Goal: Information Seeking & Learning: Learn about a topic

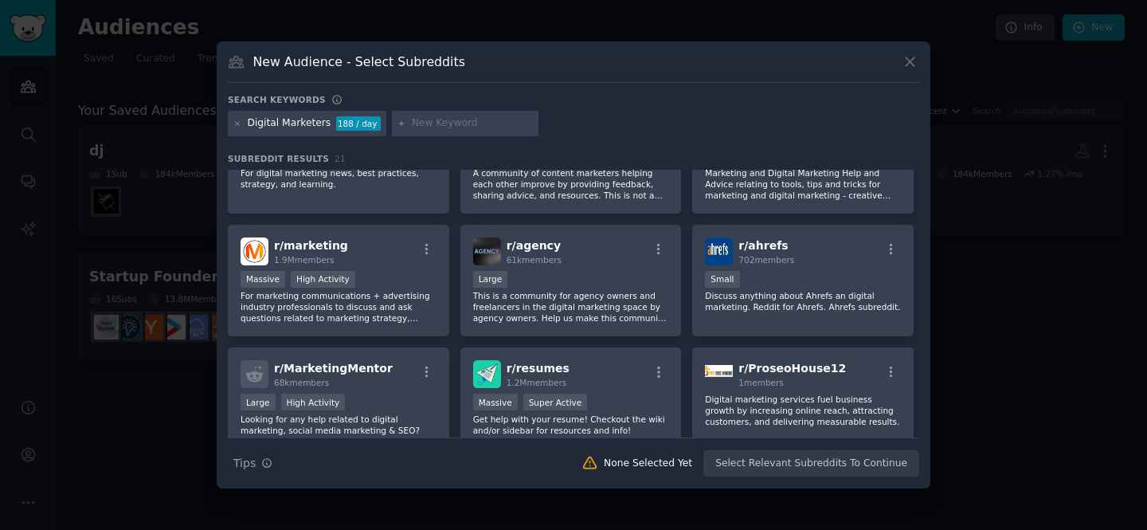
scroll to position [225, 0]
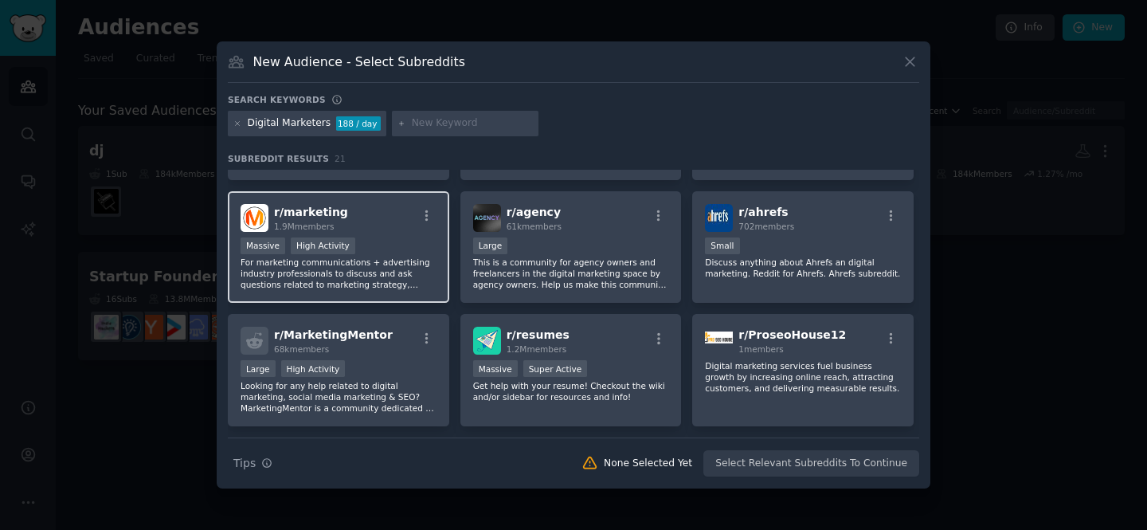
click at [405, 204] on div "r/ marketing 1.9M members" at bounding box center [338, 218] width 196 height 28
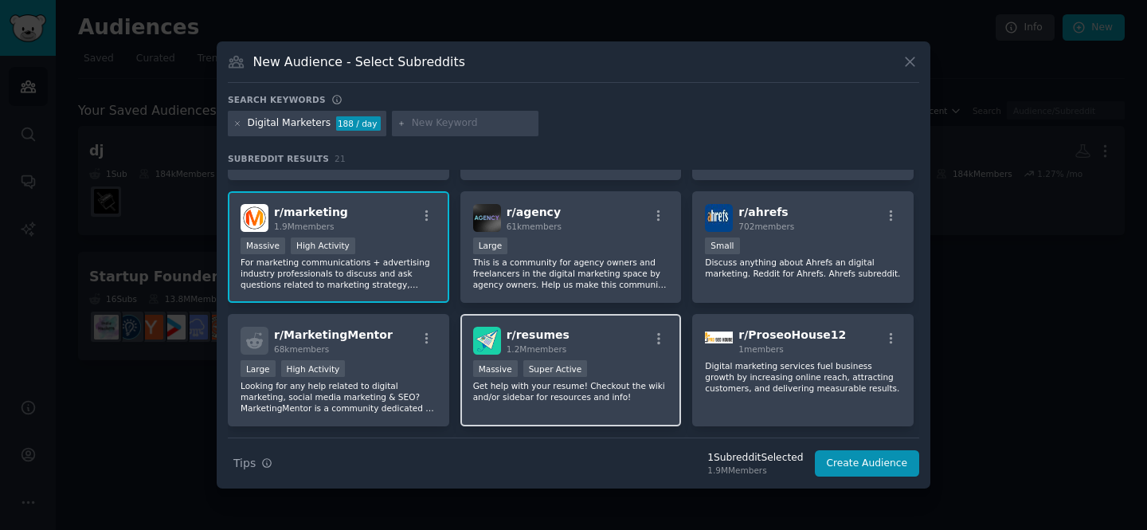
scroll to position [0, 0]
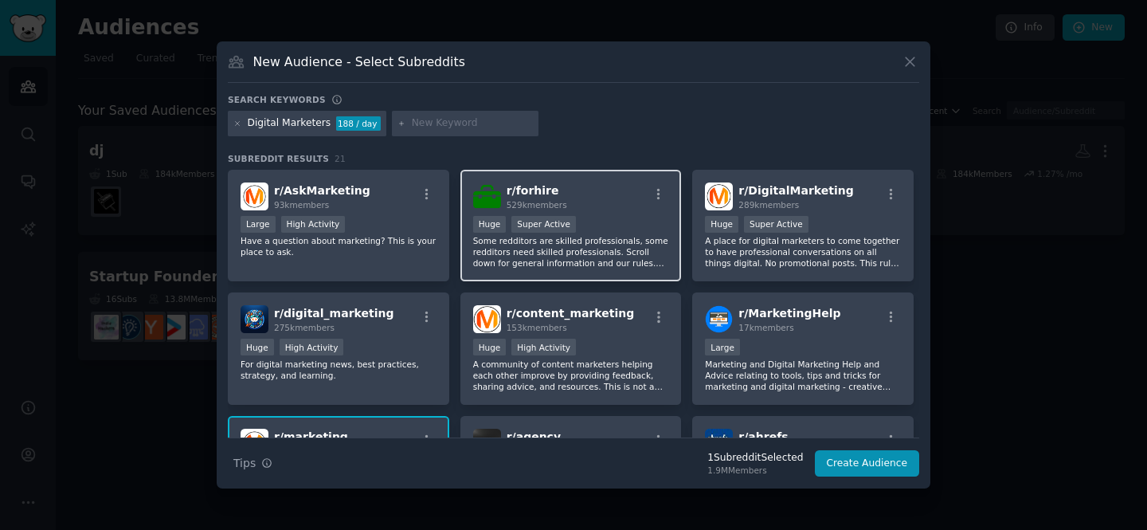
click at [532, 237] on p "Some redditors are skilled professionals, some redditors need skilled professio…" at bounding box center [571, 251] width 196 height 33
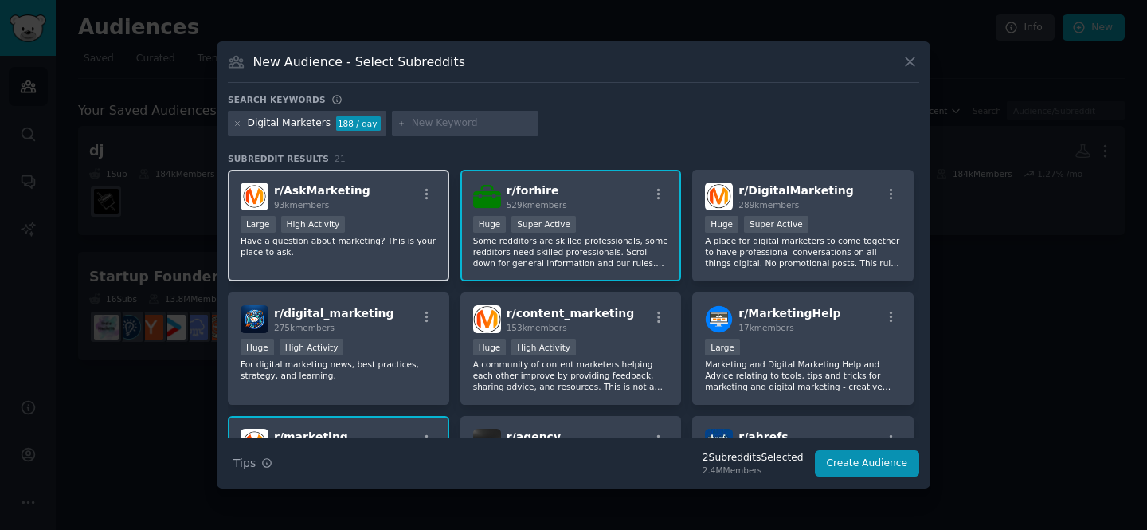
click at [400, 238] on p "Have a question about marketing? This is your place to ask." at bounding box center [338, 246] width 196 height 22
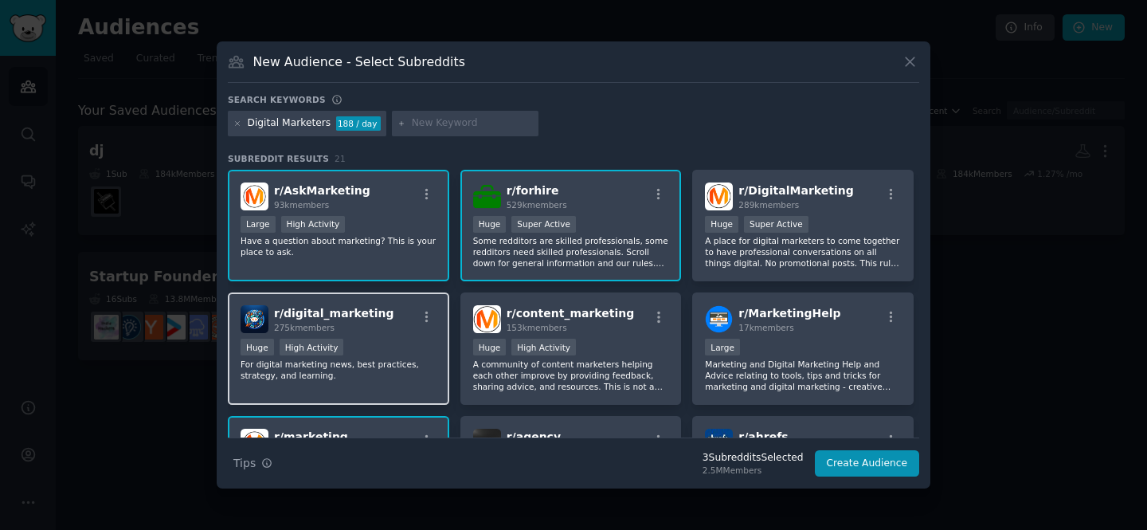
click at [400, 321] on div "r/ digital_marketing 275k members" at bounding box center [338, 319] width 196 height 28
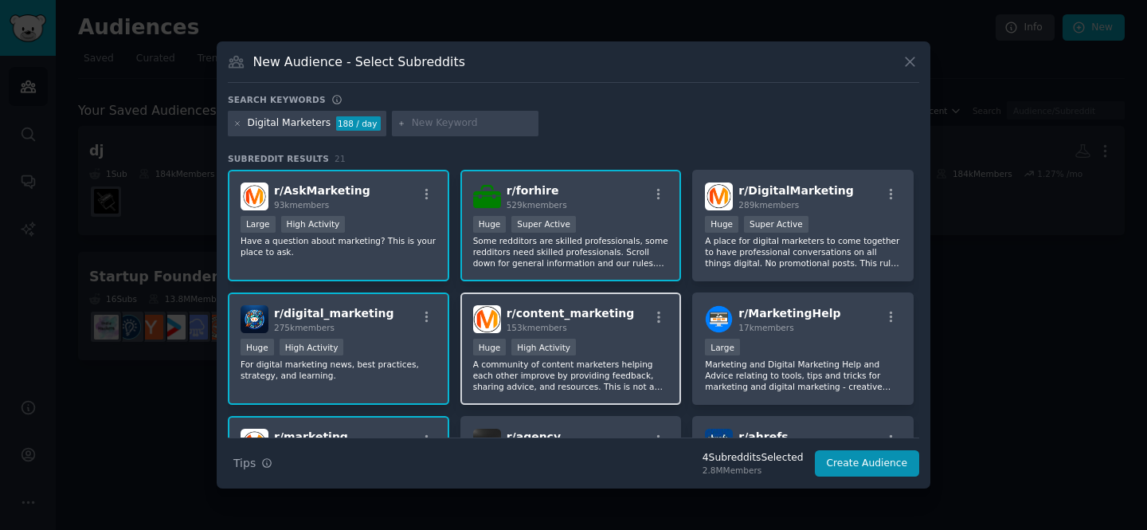
click at [589, 336] on div "r/ content_marketing 153k members >= 80th percentile for submissions / day Huge…" at bounding box center [570, 348] width 221 height 112
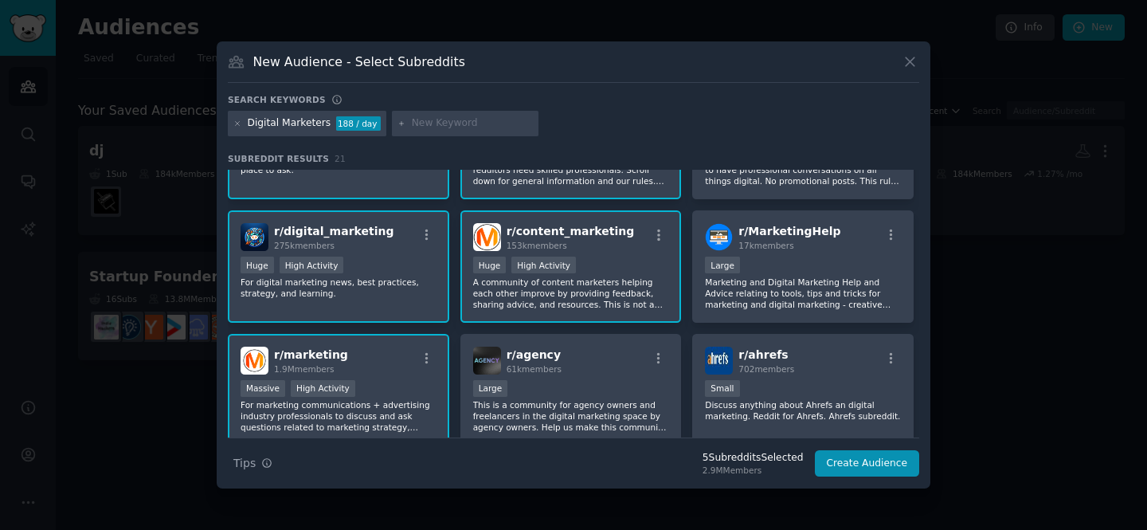
scroll to position [123, 0]
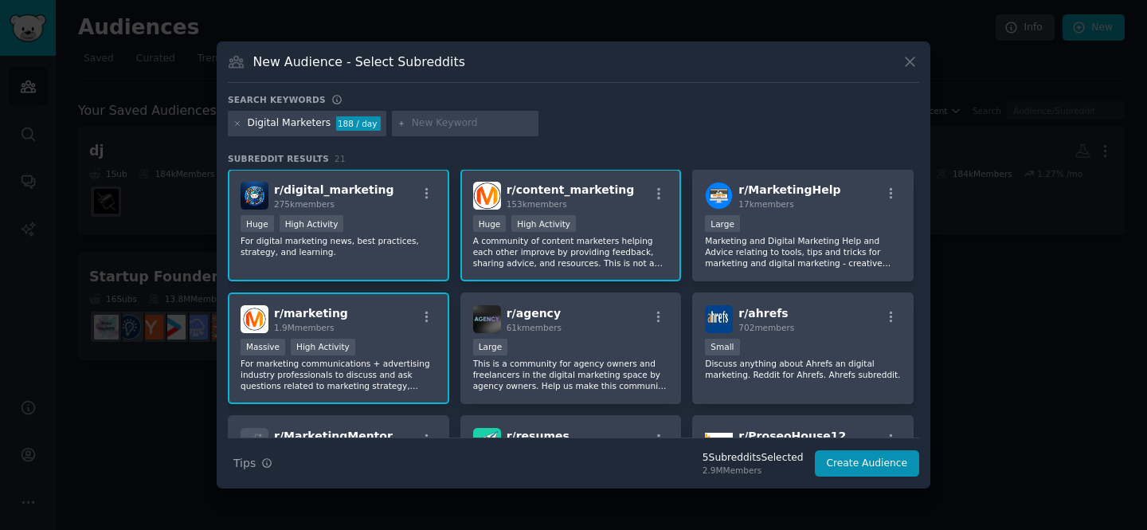
click at [416, 335] on div "r/ marketing 1.9M members >= 80th percentile for submissions / day Massive High…" at bounding box center [338, 348] width 221 height 112
click at [399, 221] on div ">= 80th percentile for submissions / day Huge High Activity" at bounding box center [338, 225] width 196 height 20
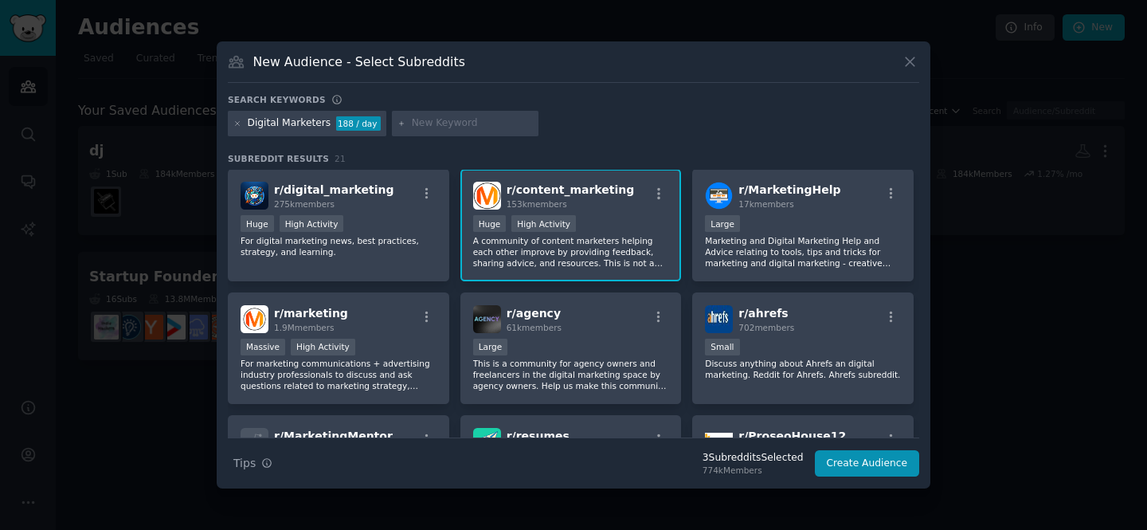
click at [534, 260] on p "A community of content marketers helping each other improve by providing feedba…" at bounding box center [571, 251] width 196 height 33
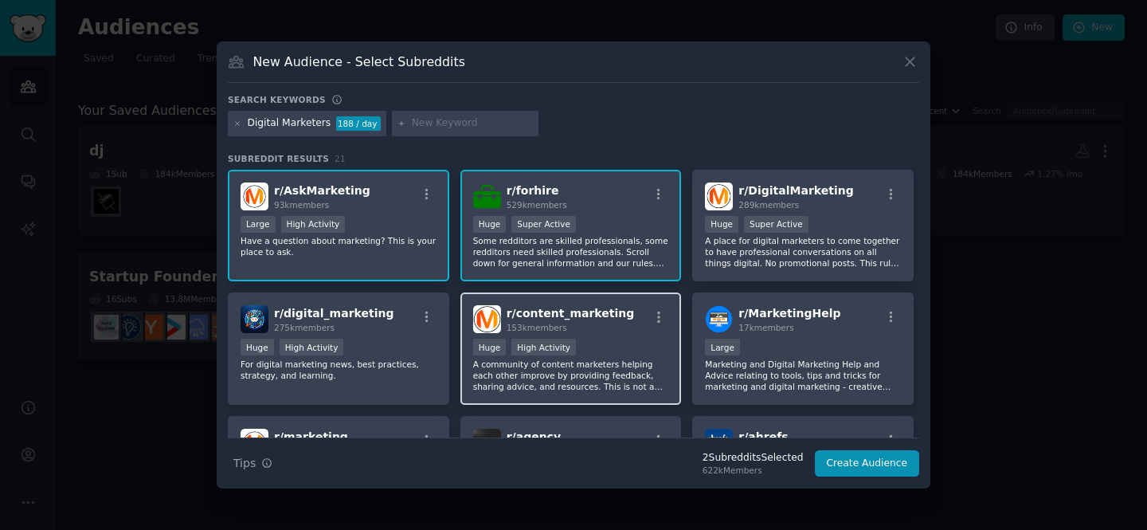
click at [534, 260] on p "Some redditors are skilled professionals, some redditors need skilled professio…" at bounding box center [571, 251] width 196 height 33
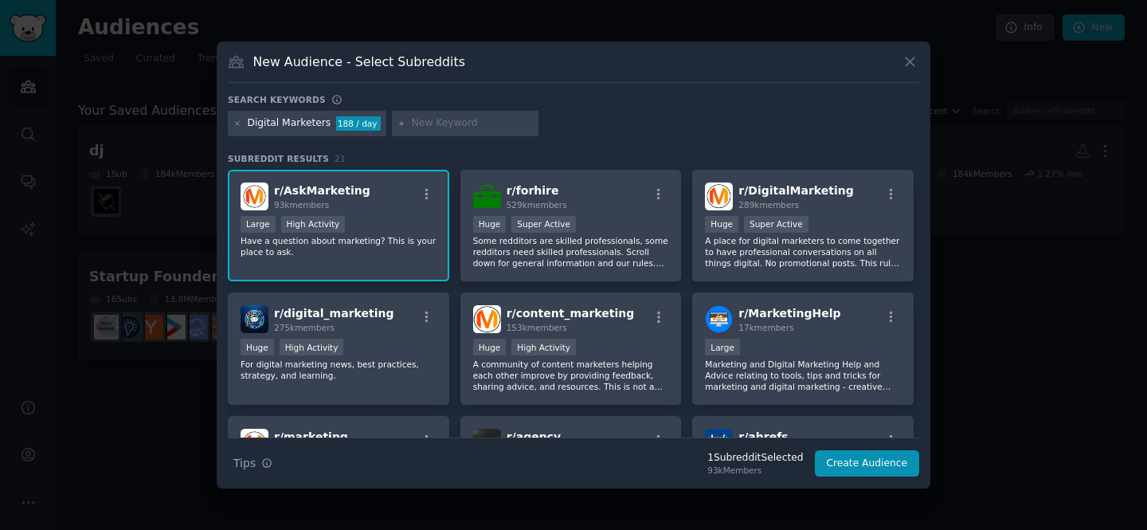
click at [371, 260] on div "r/ AskMarketing 93k members Large High Activity Have a question about marketing…" at bounding box center [338, 226] width 221 height 112
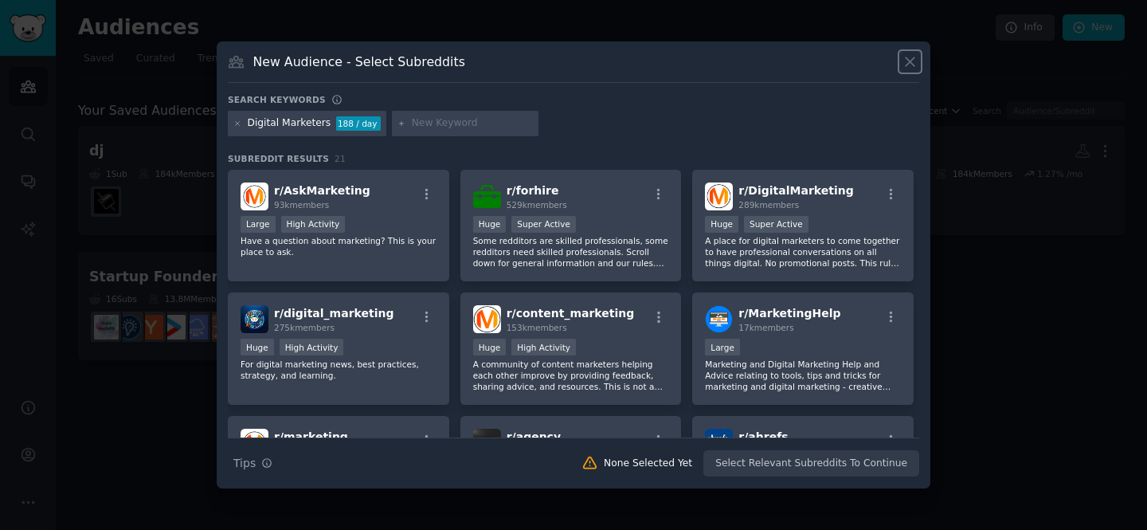
click at [907, 57] on icon at bounding box center [909, 61] width 17 height 17
